Goal: Information Seeking & Learning: Find specific page/section

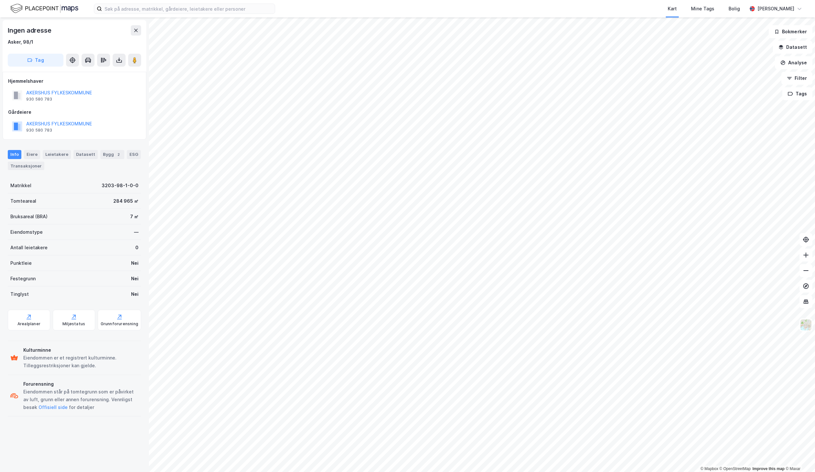
click at [498, 0] on html "Kart Mine Tags Bolig [PERSON_NAME] © Mapbox © OpenStreetMap Improve this map © …" at bounding box center [407, 236] width 815 height 472
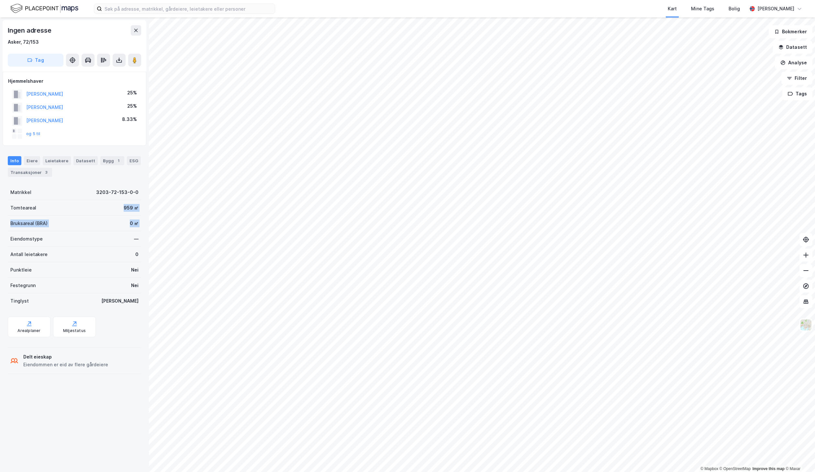
drag, startPoint x: 33, startPoint y: 232, endPoint x: 51, endPoint y: 189, distance: 46.7
click at [40, 199] on div "Matrikkel 3203-72-153-0-0 Tomteareal 959 ㎡ Bruksareal (BRA) 0 ㎡ Eiendomstype — …" at bounding box center [74, 247] width 133 height 124
click at [0, 0] on button "og 5 til" at bounding box center [0, 0] width 0 height 0
